Goal: Task Accomplishment & Management: Manage account settings

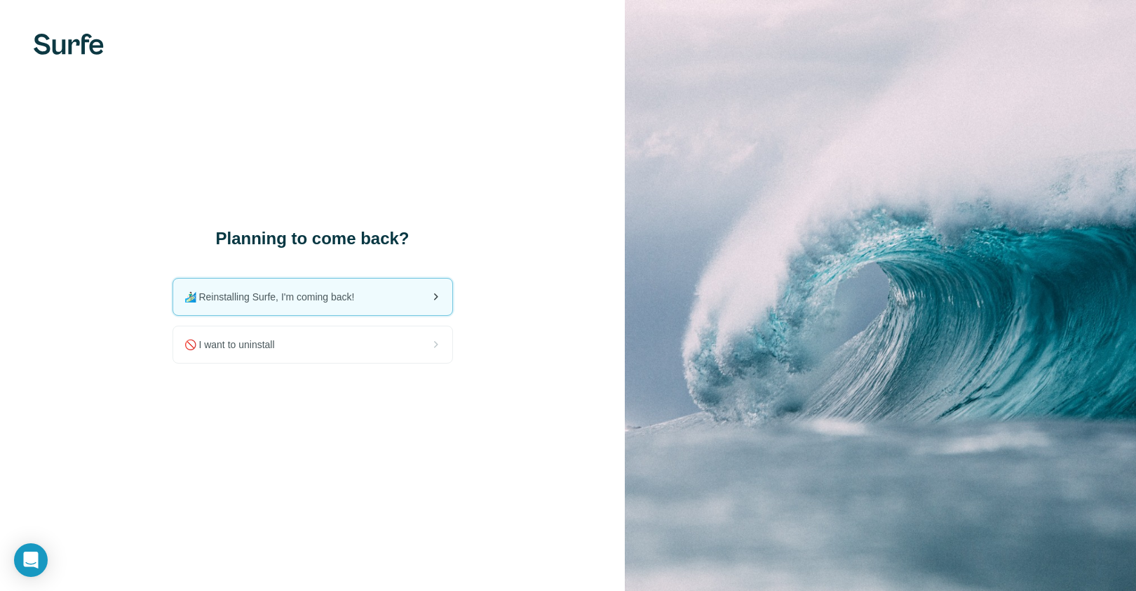
click at [334, 301] on span "🏄🏻‍♂️ Reinstalling Surfe, I'm coming back!" at bounding box center [275, 297] width 182 height 14
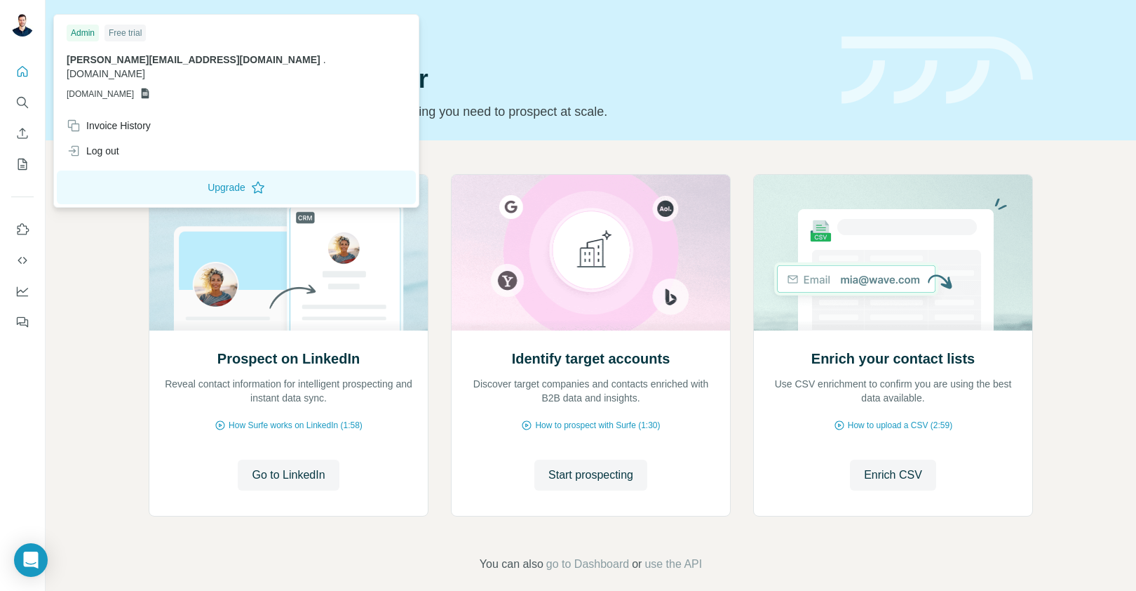
click at [20, 29] on img at bounding box center [22, 25] width 22 height 22
click at [27, 72] on icon "Quick start" at bounding box center [22, 72] width 14 height 14
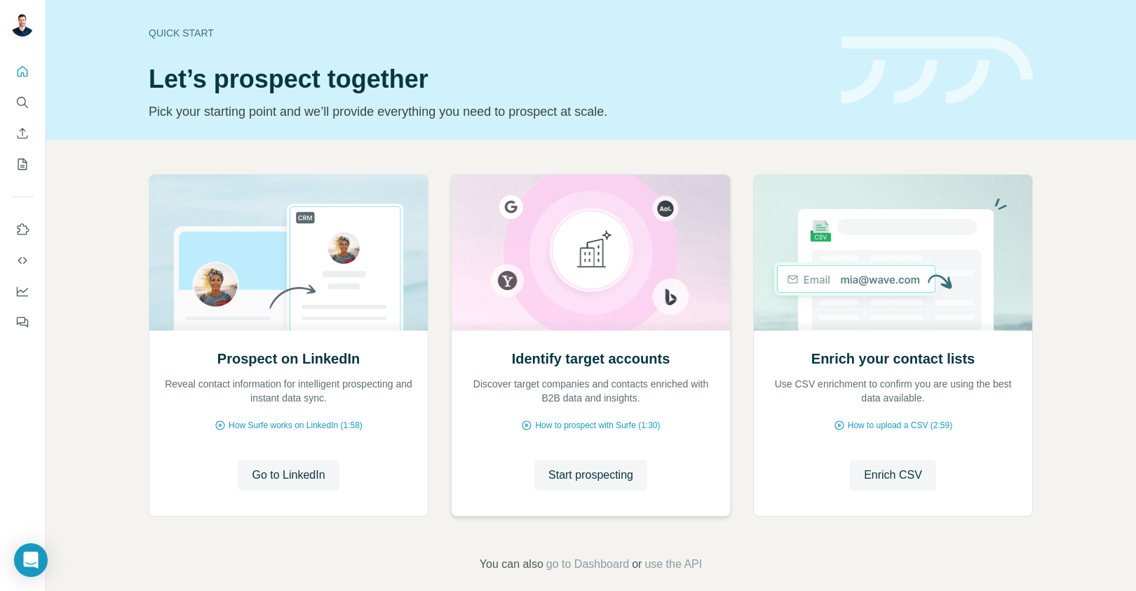
scroll to position [15, 0]
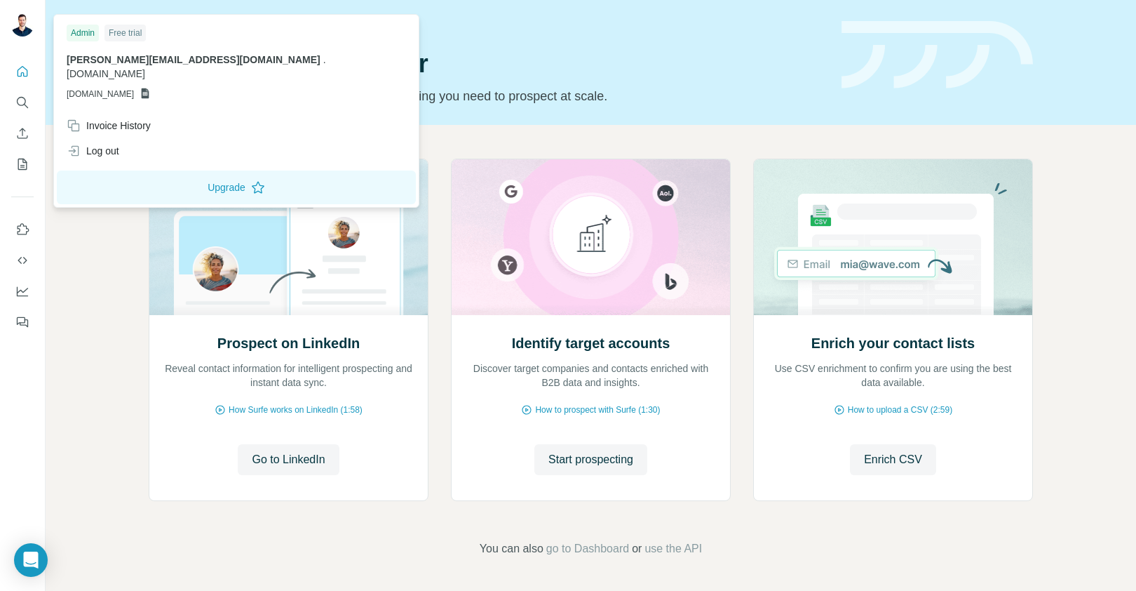
click at [15, 27] on img at bounding box center [22, 25] width 22 height 22
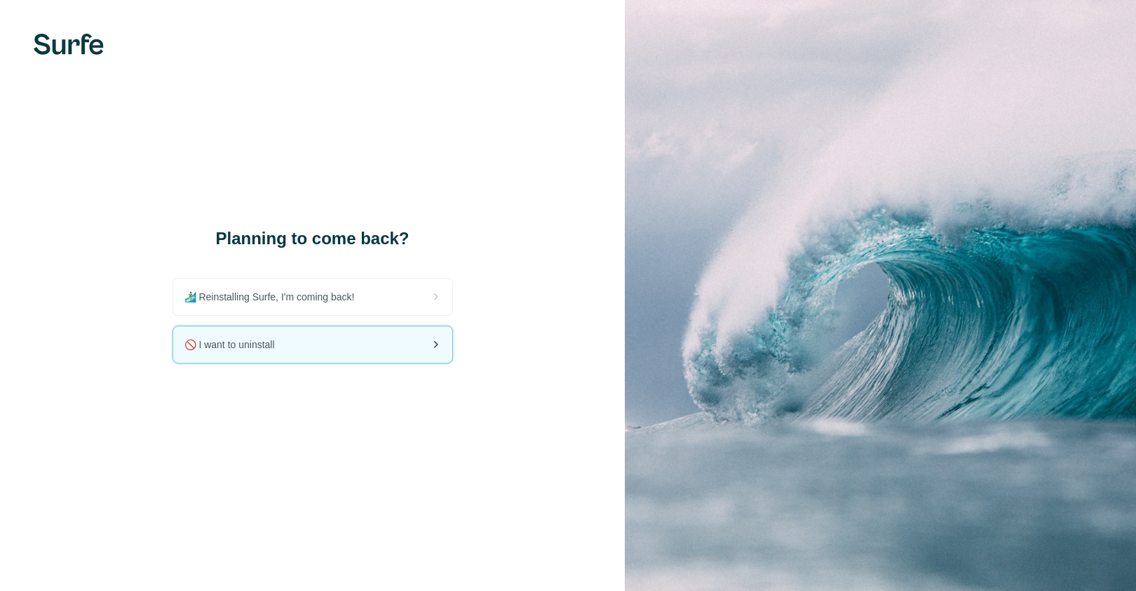
click at [248, 353] on div "🚫 I want to uninstall" at bounding box center [312, 344] width 279 height 36
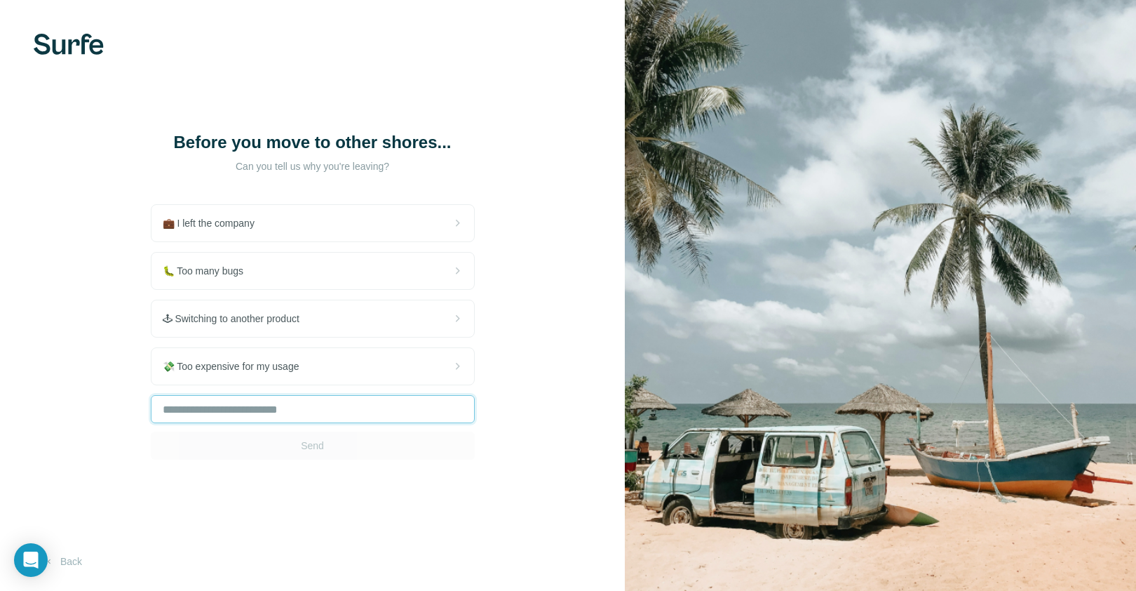
click at [253, 404] on input "text" at bounding box center [313, 409] width 324 height 28
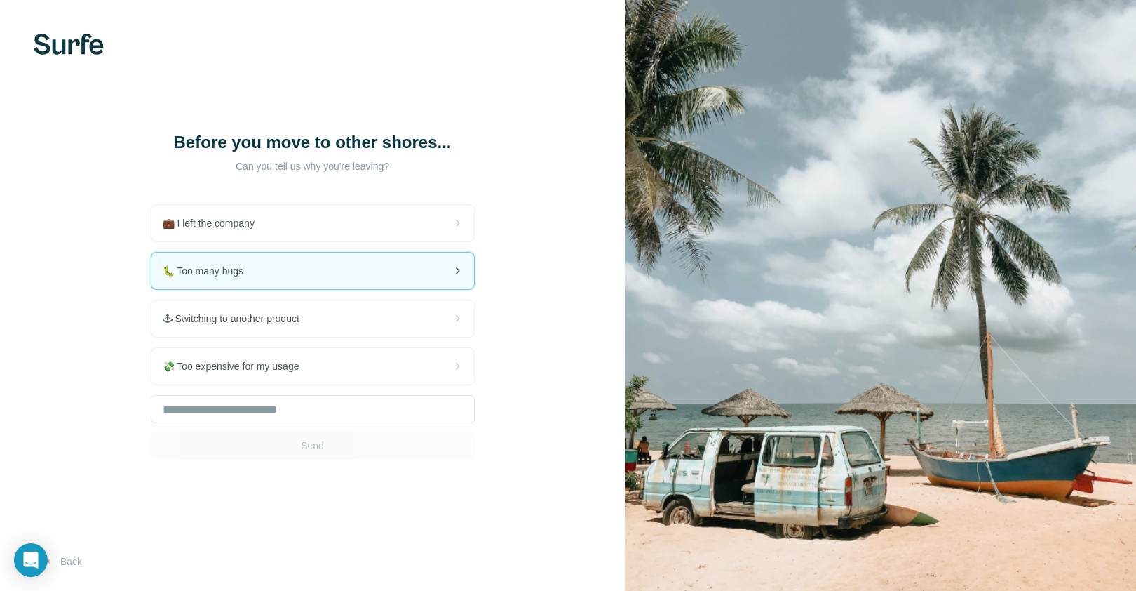
click at [309, 274] on div "🐛 Too many bugs" at bounding box center [313, 271] width 323 height 36
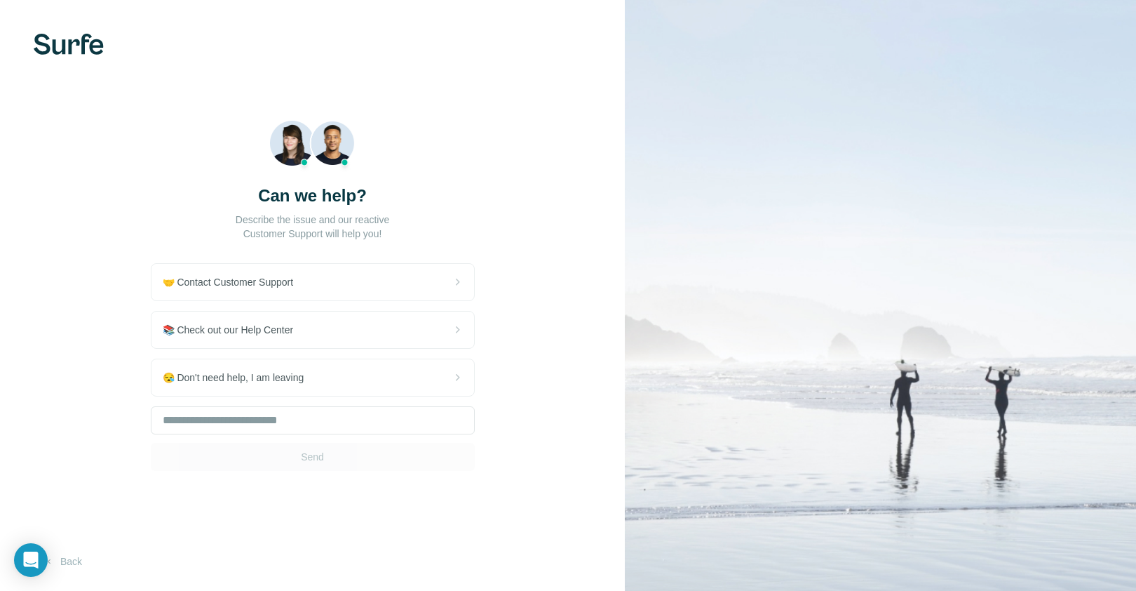
click at [319, 455] on div "Send" at bounding box center [313, 438] width 324 height 65
click at [234, 424] on input "text" at bounding box center [313, 420] width 324 height 28
type input "****"
click at [267, 451] on button "Send" at bounding box center [313, 457] width 324 height 28
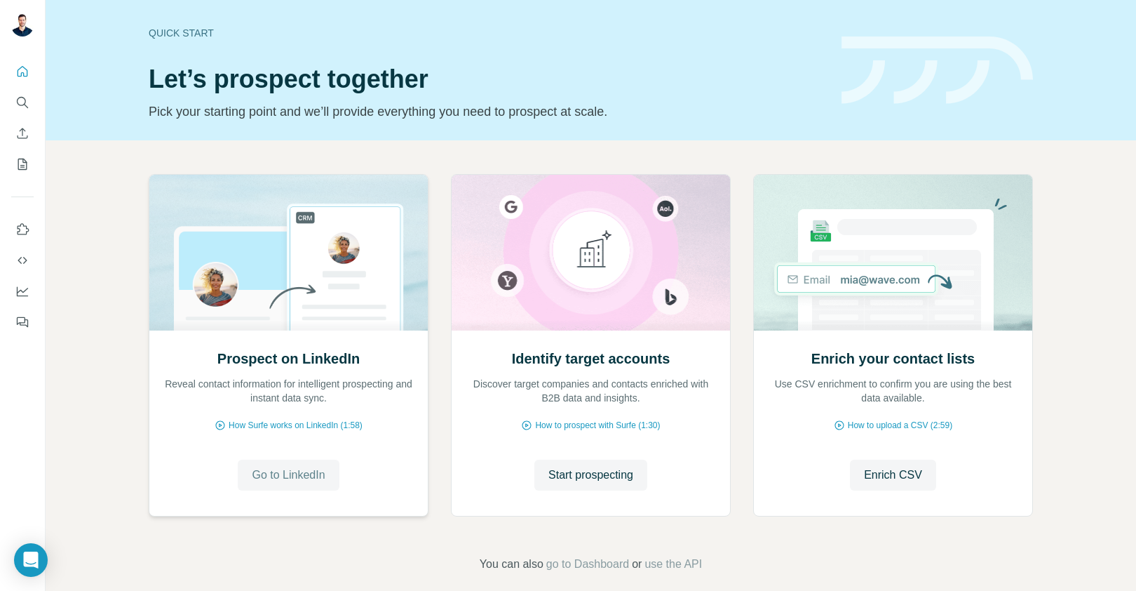
click at [306, 477] on span "Go to LinkedIn" at bounding box center [288, 474] width 73 height 17
click at [20, 227] on icon "Use Surfe on LinkedIn" at bounding box center [22, 229] width 14 height 14
click at [26, 297] on icon "Dashboard" at bounding box center [22, 291] width 14 height 14
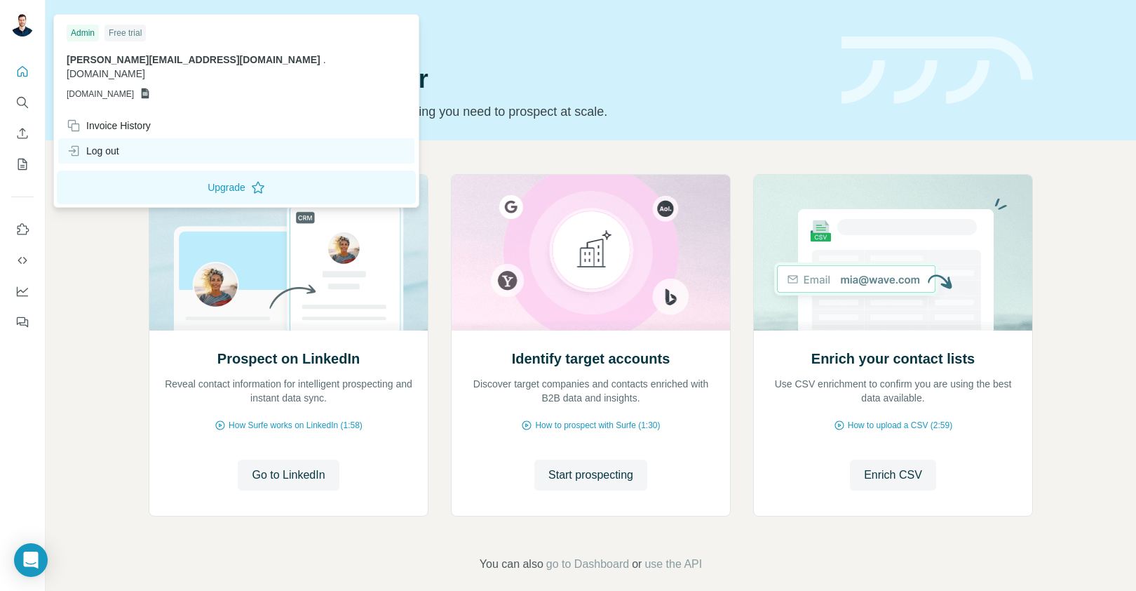
click at [107, 144] on div "Log out" at bounding box center [93, 151] width 53 height 14
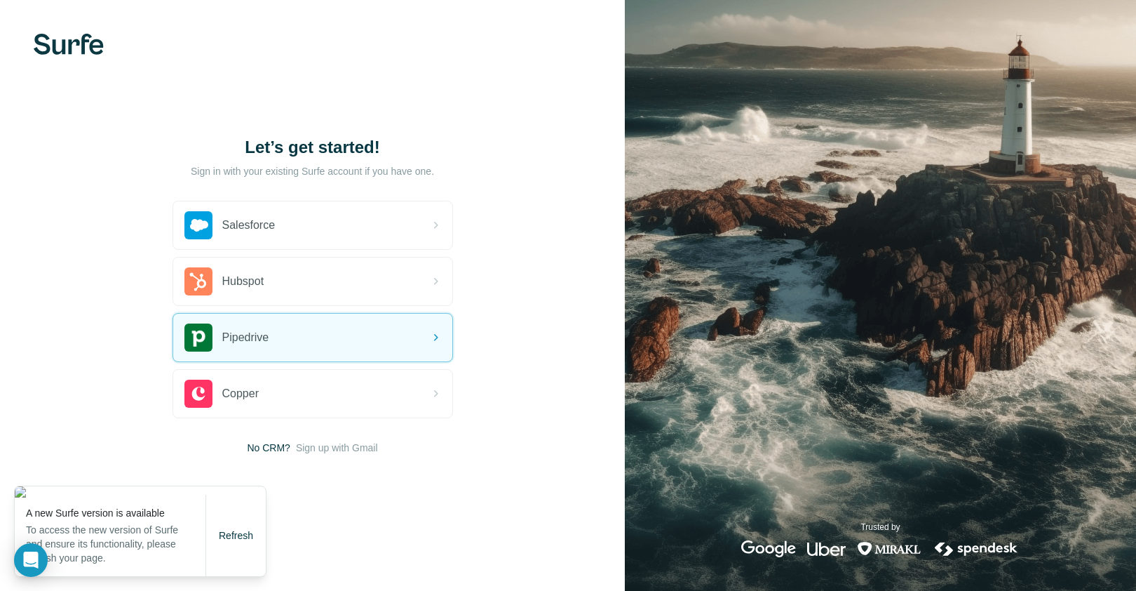
click at [499, 509] on div "Let’s get started! Sign in with your existing Surfe account if you have one. Sa…" at bounding box center [312, 295] width 625 height 591
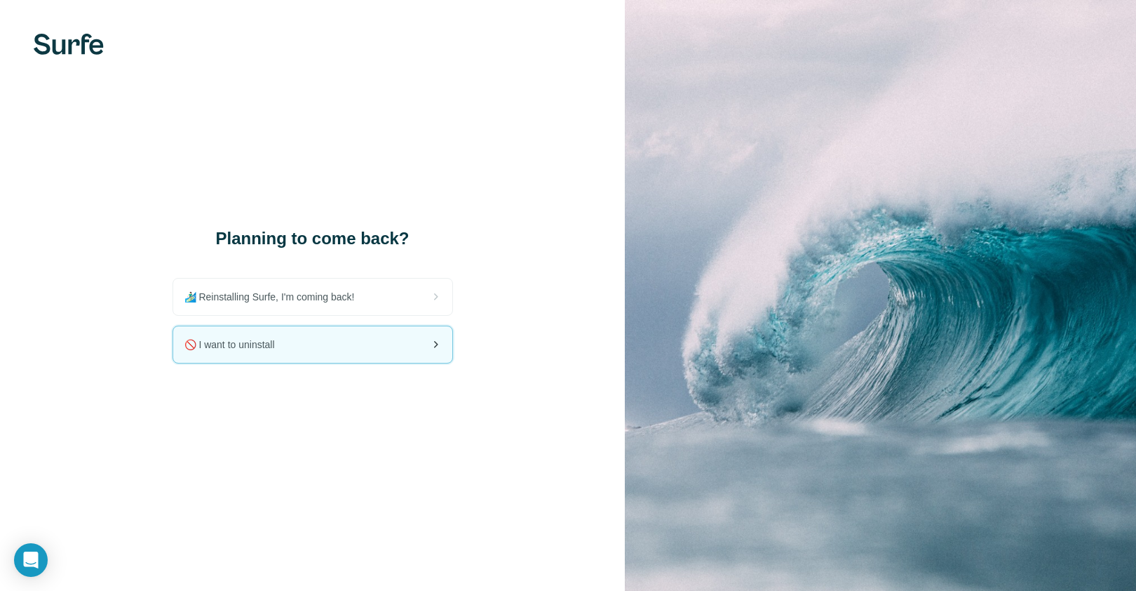
click at [341, 344] on div "🚫 I want to uninstall" at bounding box center [312, 344] width 279 height 36
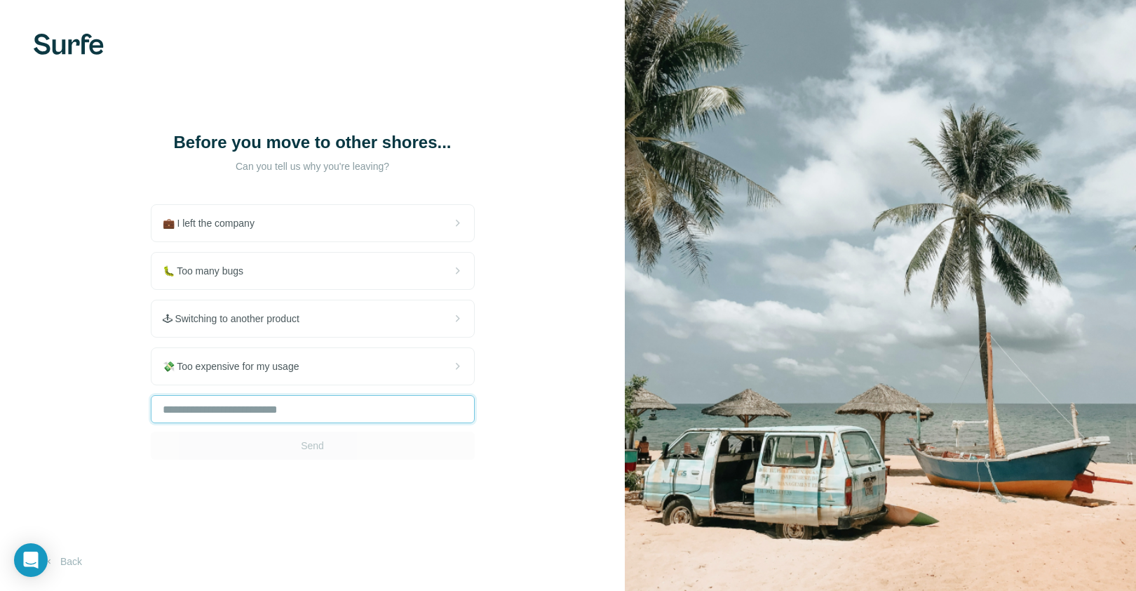
click at [326, 412] on input "text" at bounding box center [313, 409] width 324 height 28
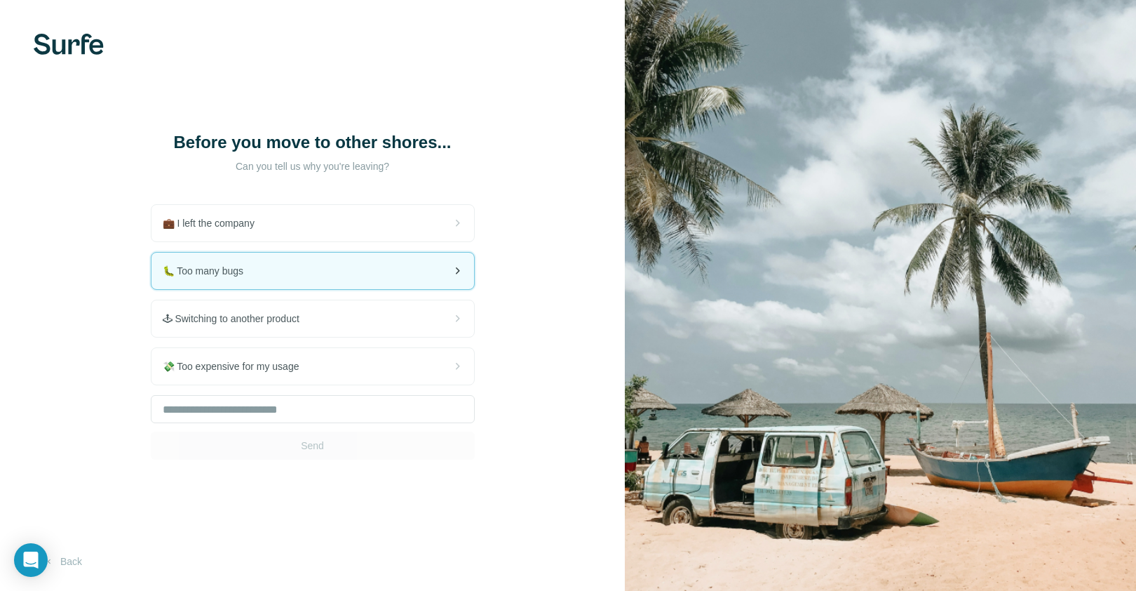
click at [339, 269] on div "🐛 Too many bugs" at bounding box center [313, 271] width 323 height 36
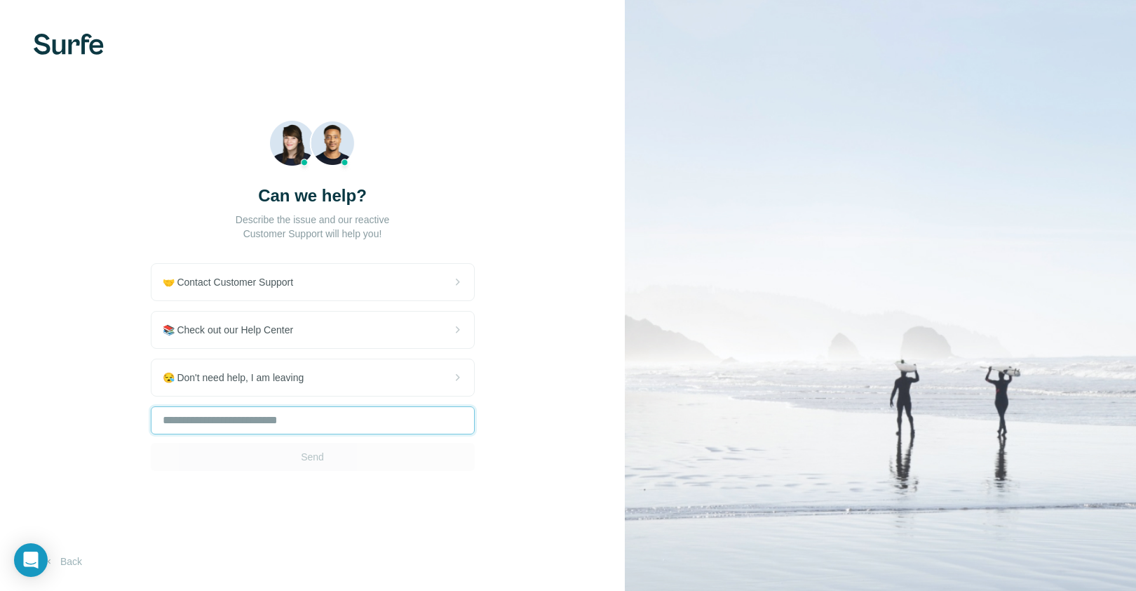
click at [256, 421] on input "text" at bounding box center [313, 420] width 324 height 28
type input "**"
click at [358, 454] on button "Send" at bounding box center [313, 457] width 324 height 28
